Goal: Find specific page/section: Find specific page/section

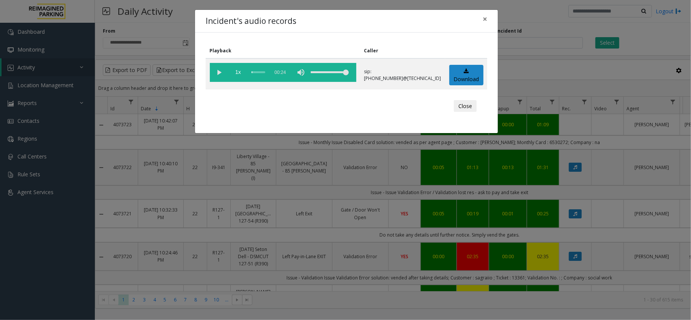
click at [484, 16] on span "×" at bounding box center [485, 19] width 5 height 11
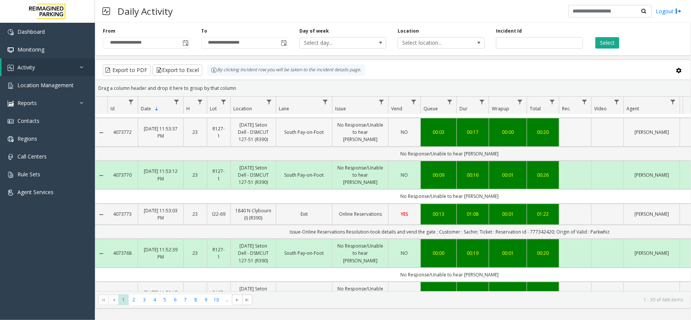
scroll to position [50, 0]
